Goal: Task Accomplishment & Management: Manage account settings

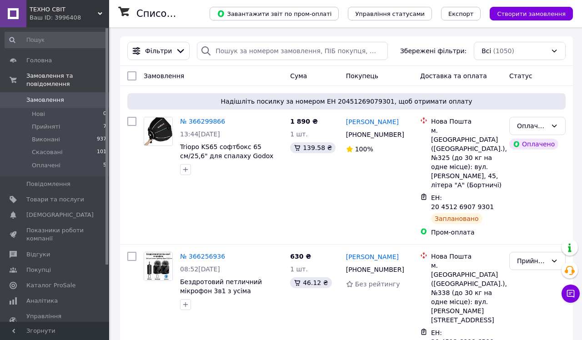
click at [71, 98] on span "Замовлення" at bounding box center [55, 100] width 58 height 8
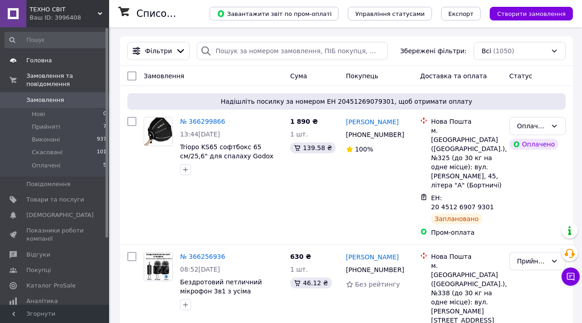
click at [63, 63] on span "Головна" at bounding box center [55, 60] width 58 height 8
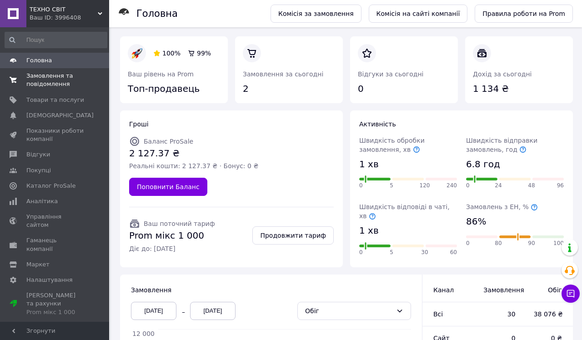
click at [64, 78] on span "Замовлення та повідомлення" at bounding box center [55, 80] width 58 height 16
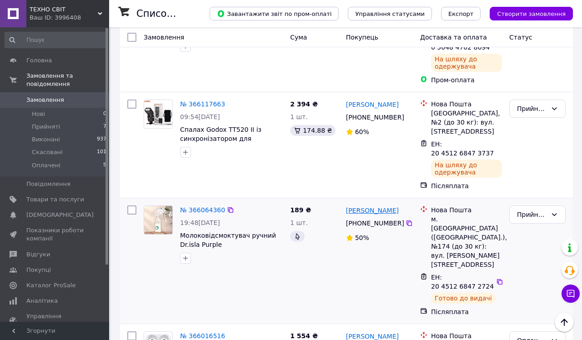
scroll to position [514, 0]
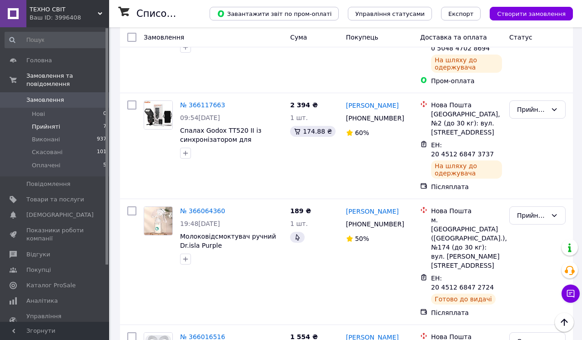
click at [50, 125] on span "Прийняті" at bounding box center [46, 127] width 28 height 8
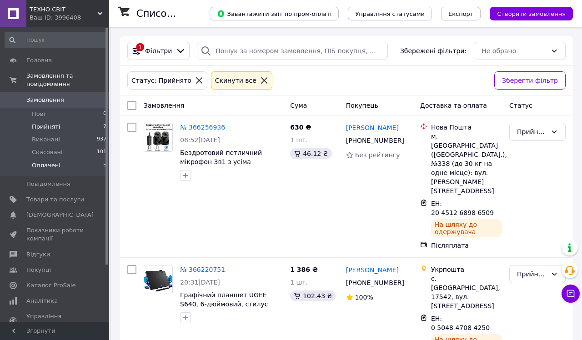
click at [48, 165] on span "Оплачені" at bounding box center [46, 165] width 29 height 8
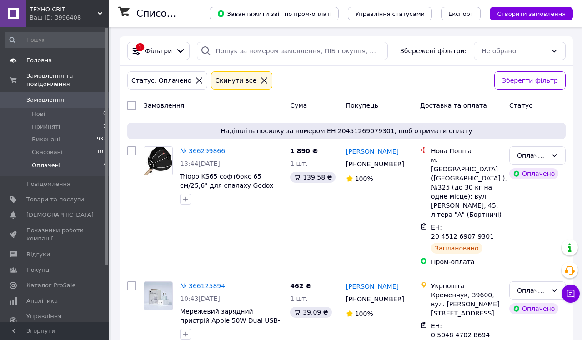
click at [41, 61] on span "Головна" at bounding box center [38, 60] width 25 height 8
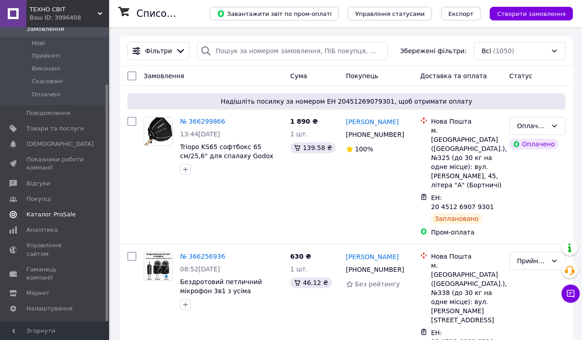
click at [55, 217] on link "Каталог ProSale" at bounding box center [56, 214] width 112 height 15
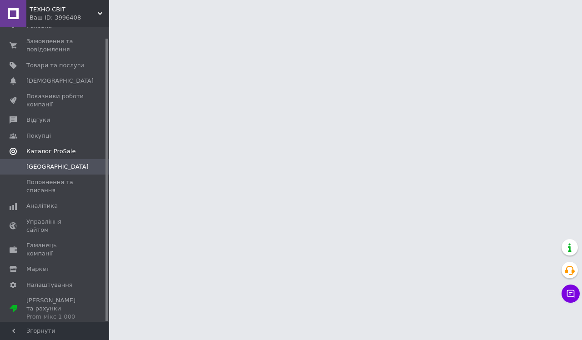
scroll to position [11, 0]
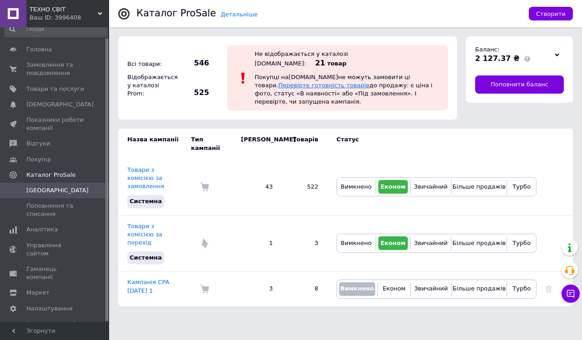
click at [321, 82] on link "Перевірте готовність товарів" at bounding box center [323, 85] width 91 height 7
